Goal: Task Accomplishment & Management: Manage account settings

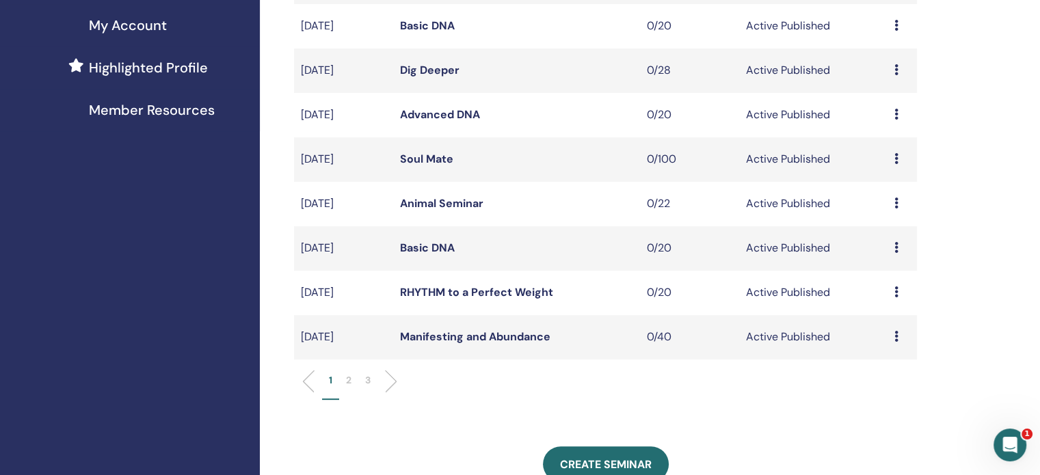
scroll to position [342, 0]
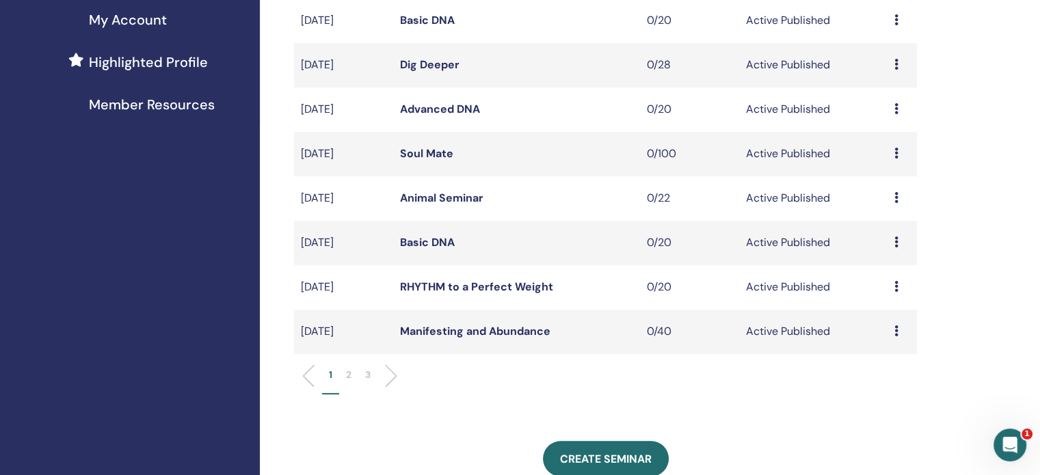
click at [351, 376] on p "2" at bounding box center [348, 375] width 5 height 14
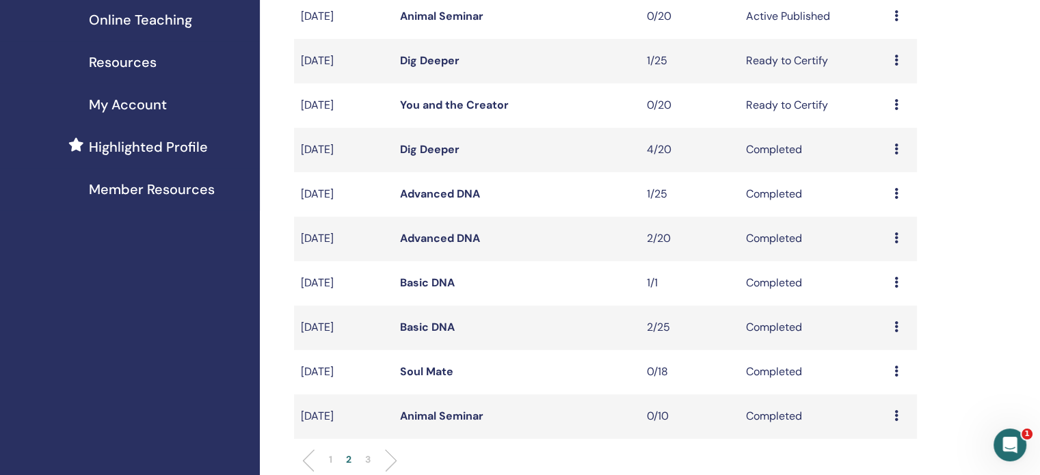
scroll to position [205, 0]
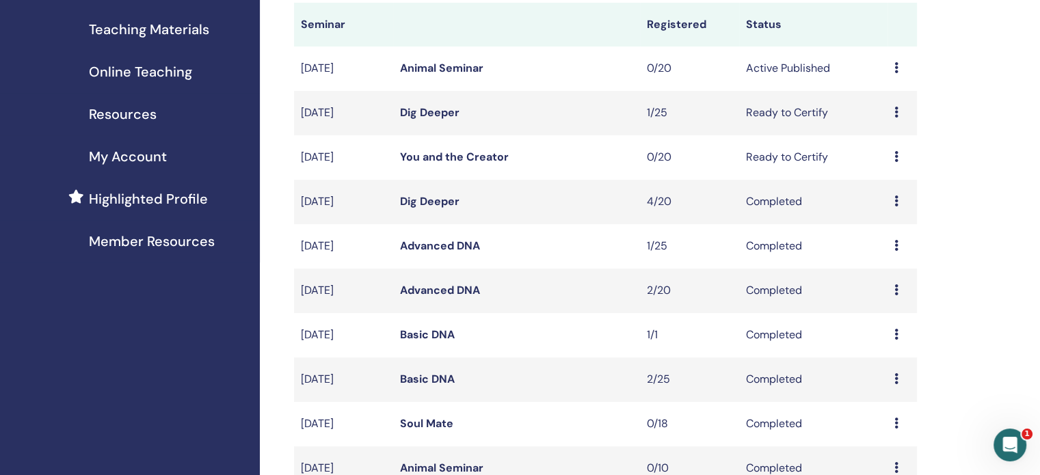
click at [443, 110] on link "Dig Deeper" at bounding box center [430, 112] width 60 height 14
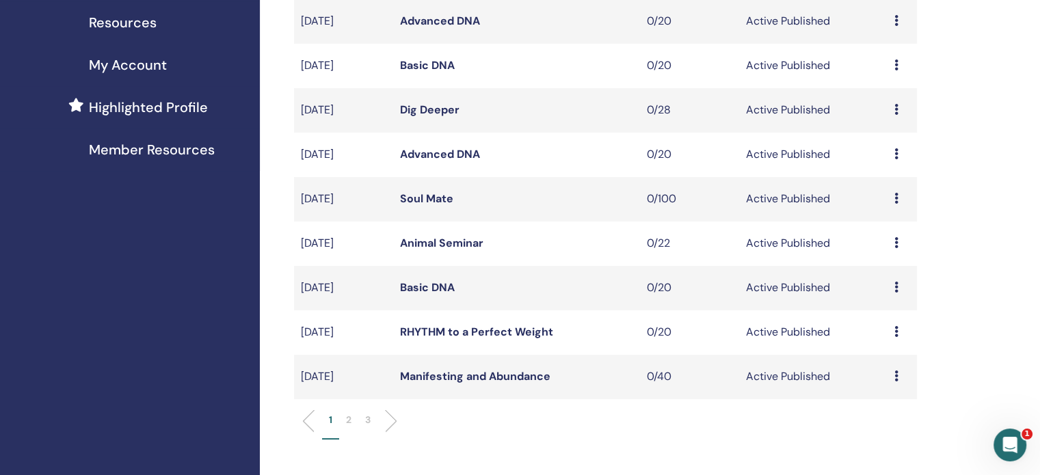
scroll to position [410, 0]
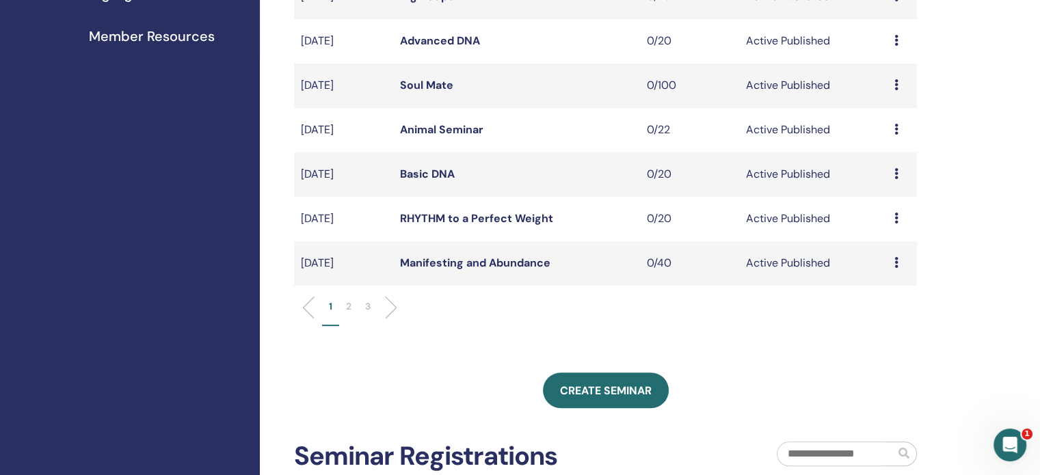
click at [352, 304] on li "2" at bounding box center [348, 313] width 19 height 27
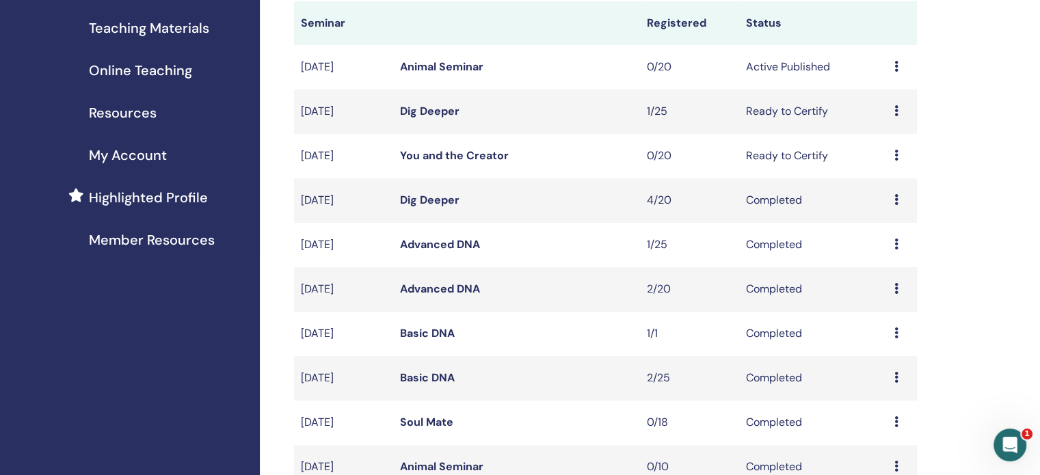
scroll to position [205, 0]
click at [897, 72] on icon at bounding box center [897, 67] width 4 height 11
click at [882, 143] on p "Cancel" at bounding box center [887, 145] width 52 height 16
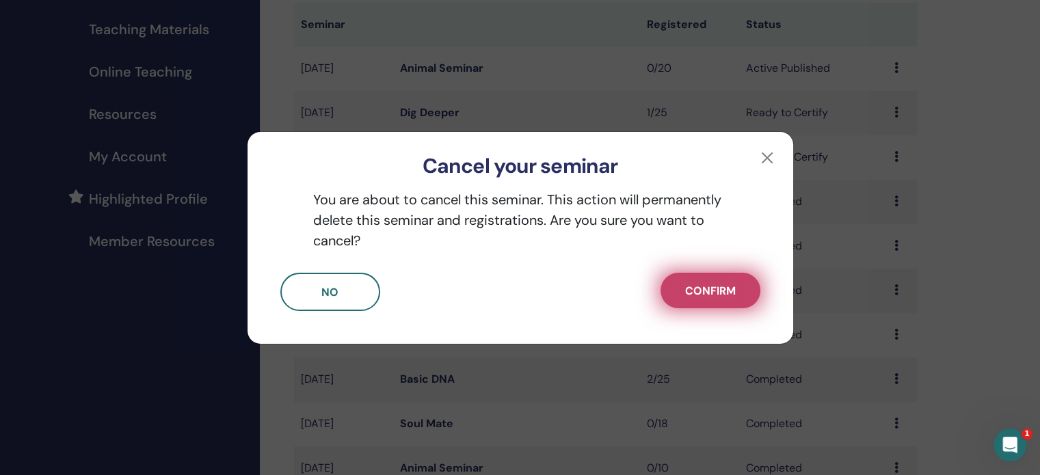
click at [730, 290] on span "Confirm" at bounding box center [710, 291] width 51 height 14
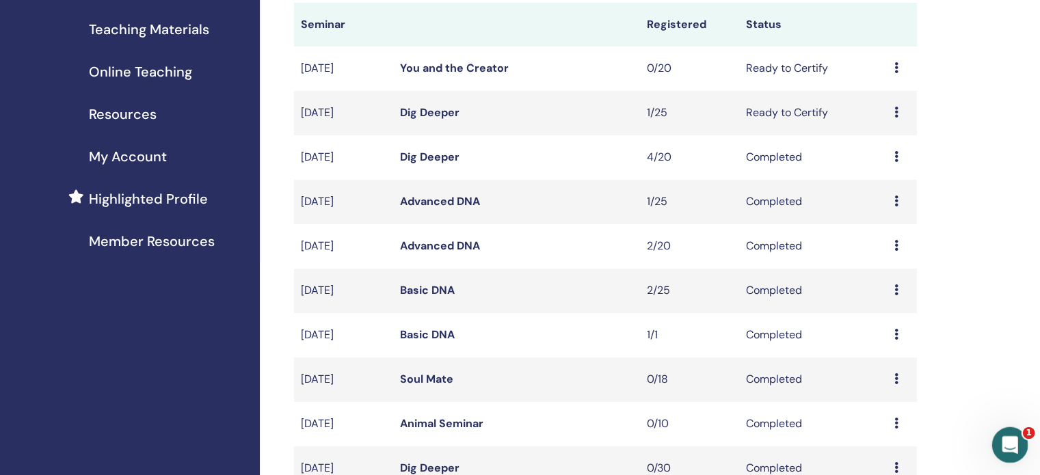
click at [1016, 432] on div "Open Intercom Messenger" at bounding box center [1008, 443] width 45 height 45
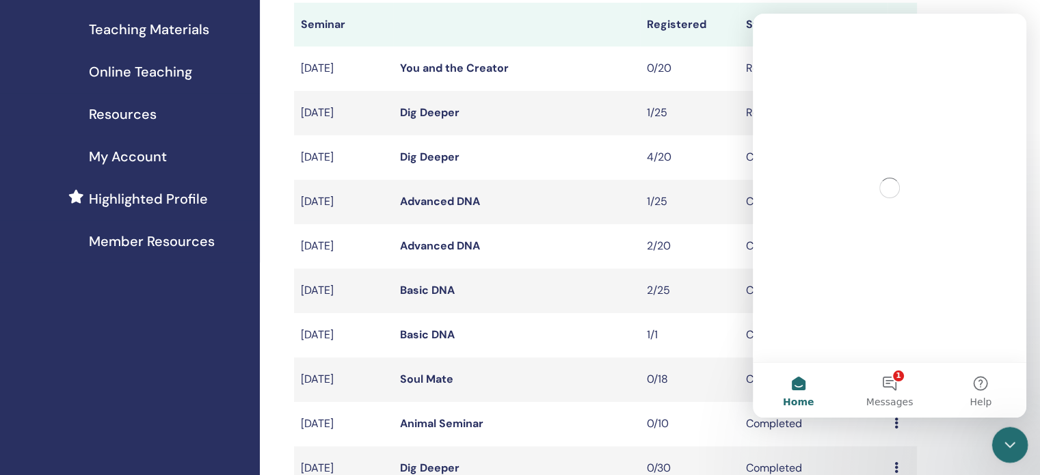
scroll to position [0, 0]
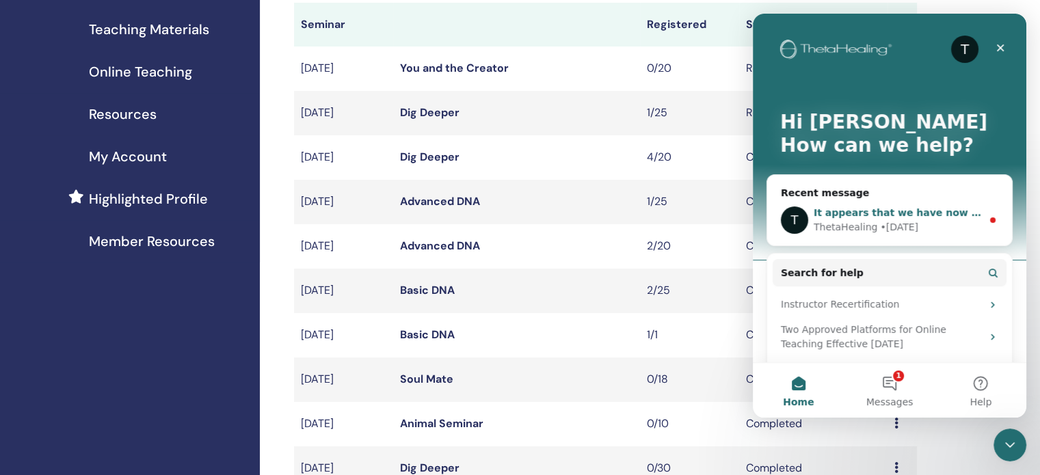
click at [919, 219] on div "It appears that we have now counter signed your contracts. You may now create y…" at bounding box center [898, 213] width 168 height 14
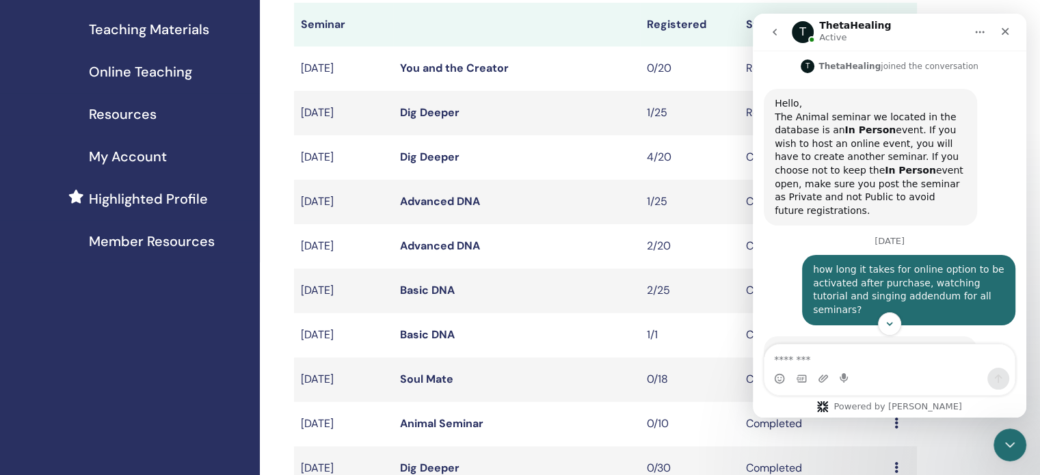
scroll to position [538, 0]
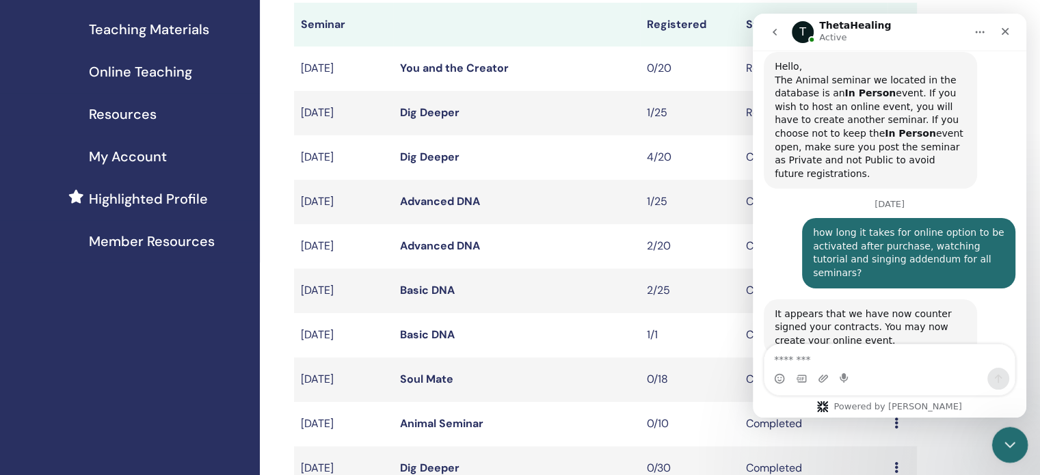
click at [1012, 442] on icon "Close Intercom Messenger" at bounding box center [1008, 443] width 16 height 16
